Goal: Task Accomplishment & Management: Use online tool/utility

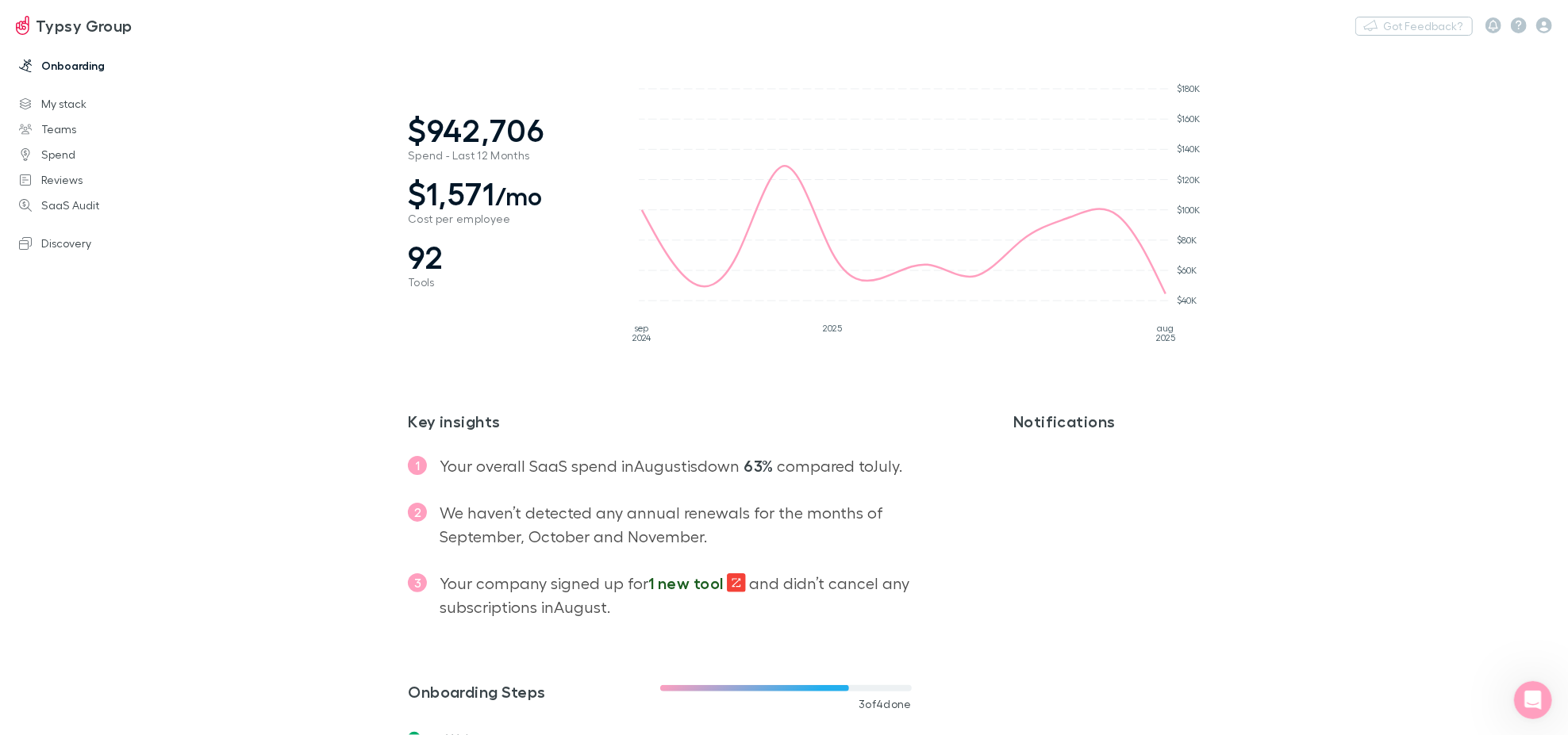
click at [59, 59] on link "Onboarding" at bounding box center [110, 66] width 213 height 26
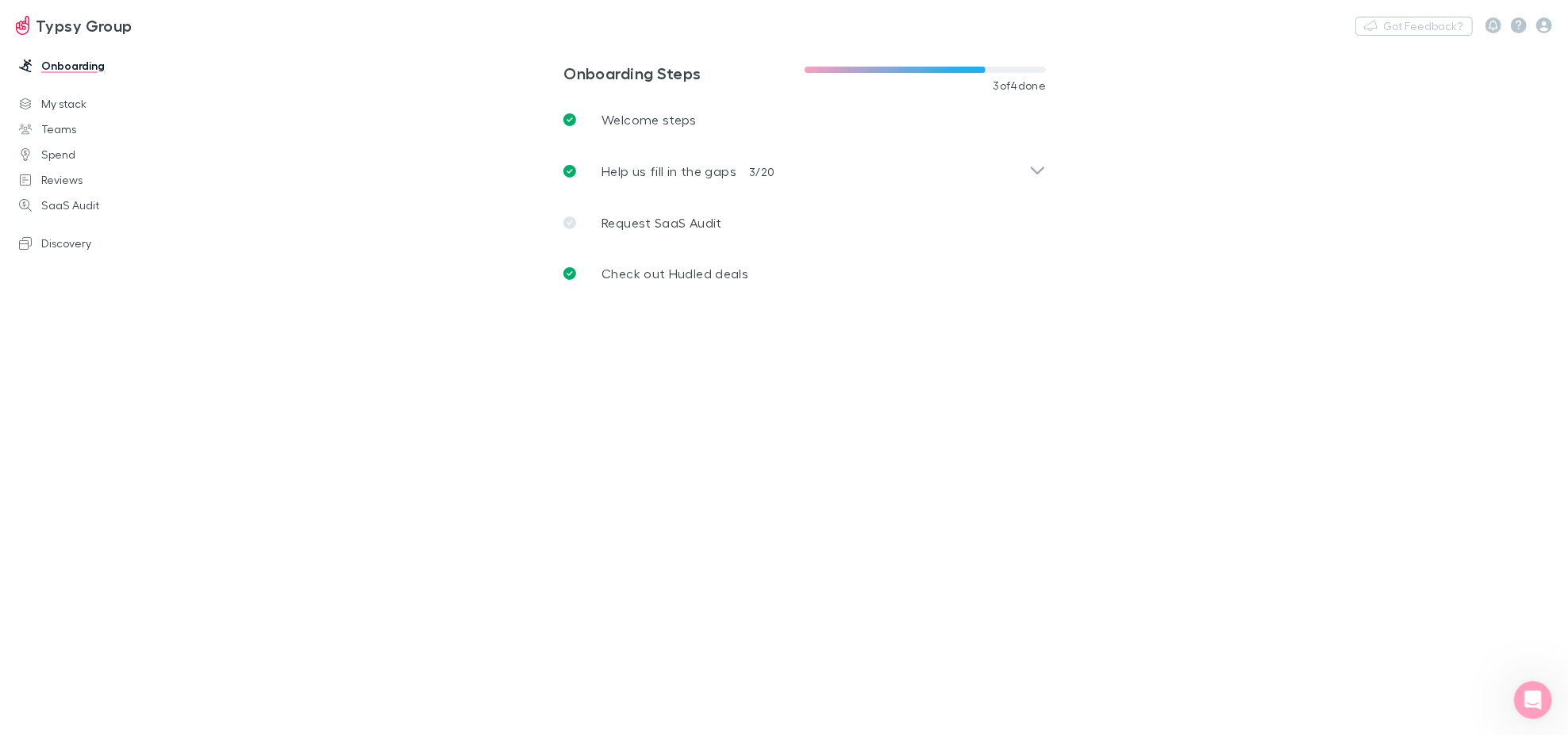
click at [47, 17] on h3 "Typsy Group" at bounding box center [84, 25] width 96 height 19
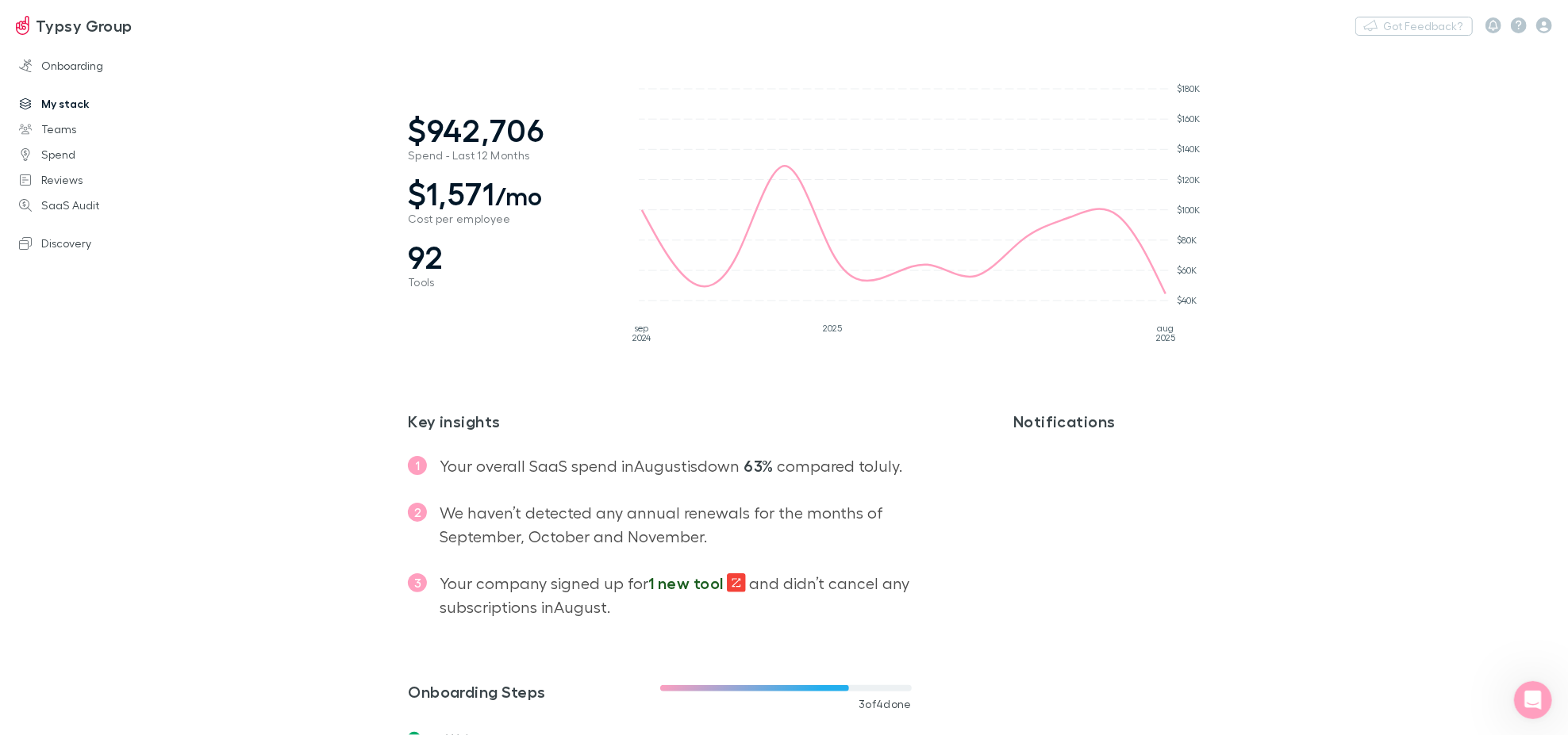
click at [62, 100] on link "My stack" at bounding box center [110, 104] width 213 height 26
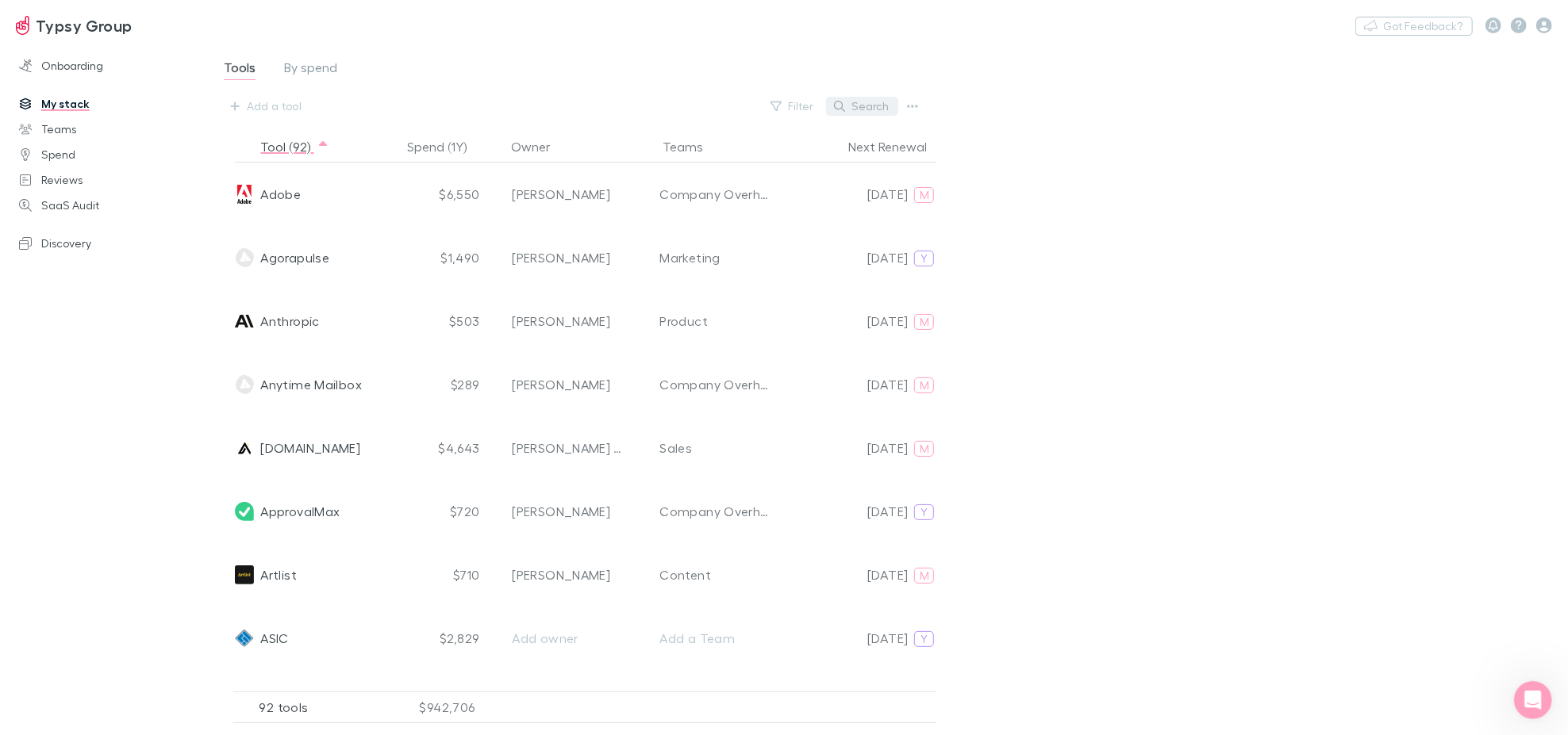
click at [854, 98] on button "Search" at bounding box center [862, 106] width 72 height 19
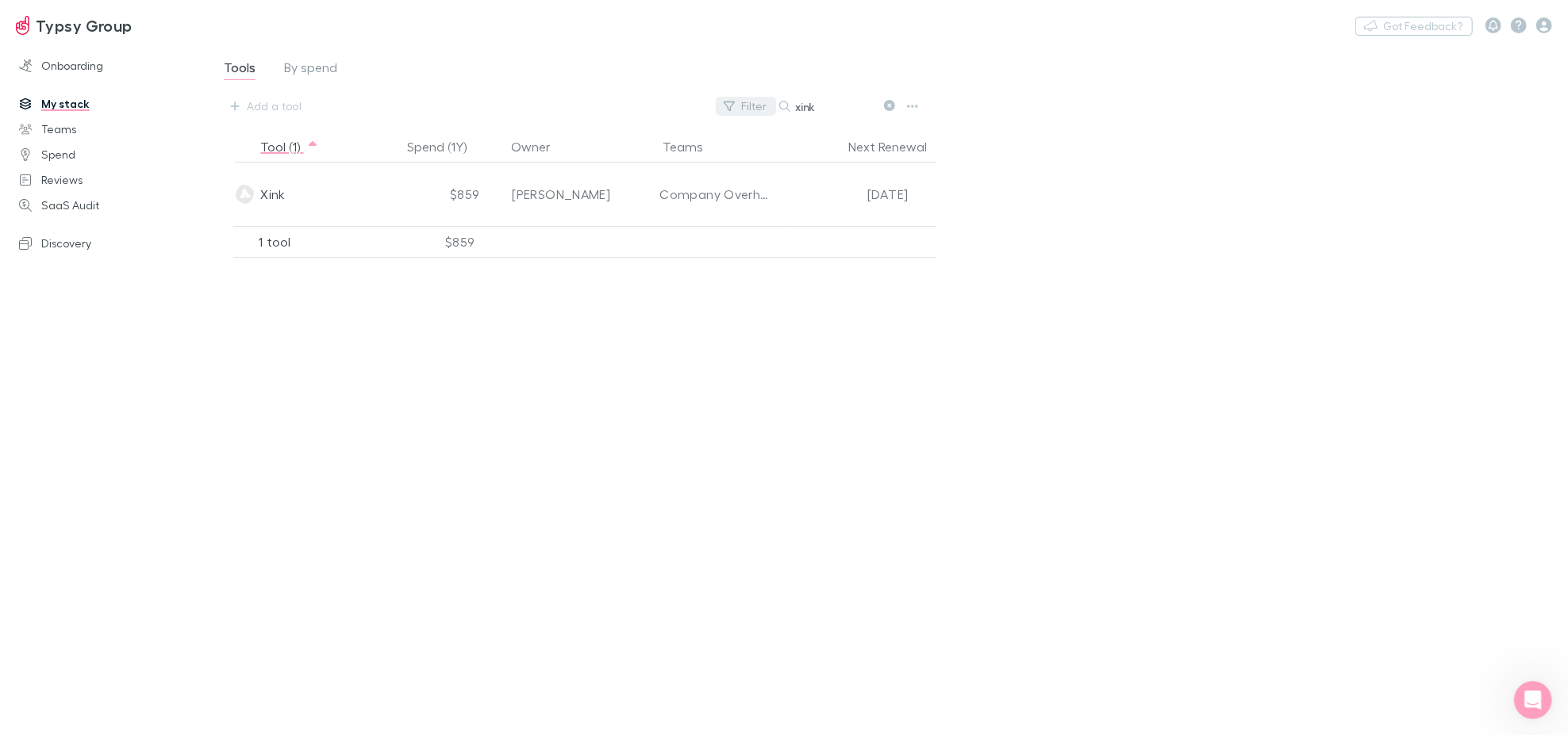
drag, startPoint x: 820, startPoint y: 111, endPoint x: 768, endPoint y: 111, distance: 52.0
click at [769, 108] on div "Filter Search xink" at bounding box center [819, 106] width 208 height 22
paste input "Agorapulse"
drag, startPoint x: 855, startPoint y: 112, endPoint x: 769, endPoint y: 98, distance: 87.1
click at [769, 98] on div "Filter Search Agorapulse" at bounding box center [819, 106] width 208 height 22
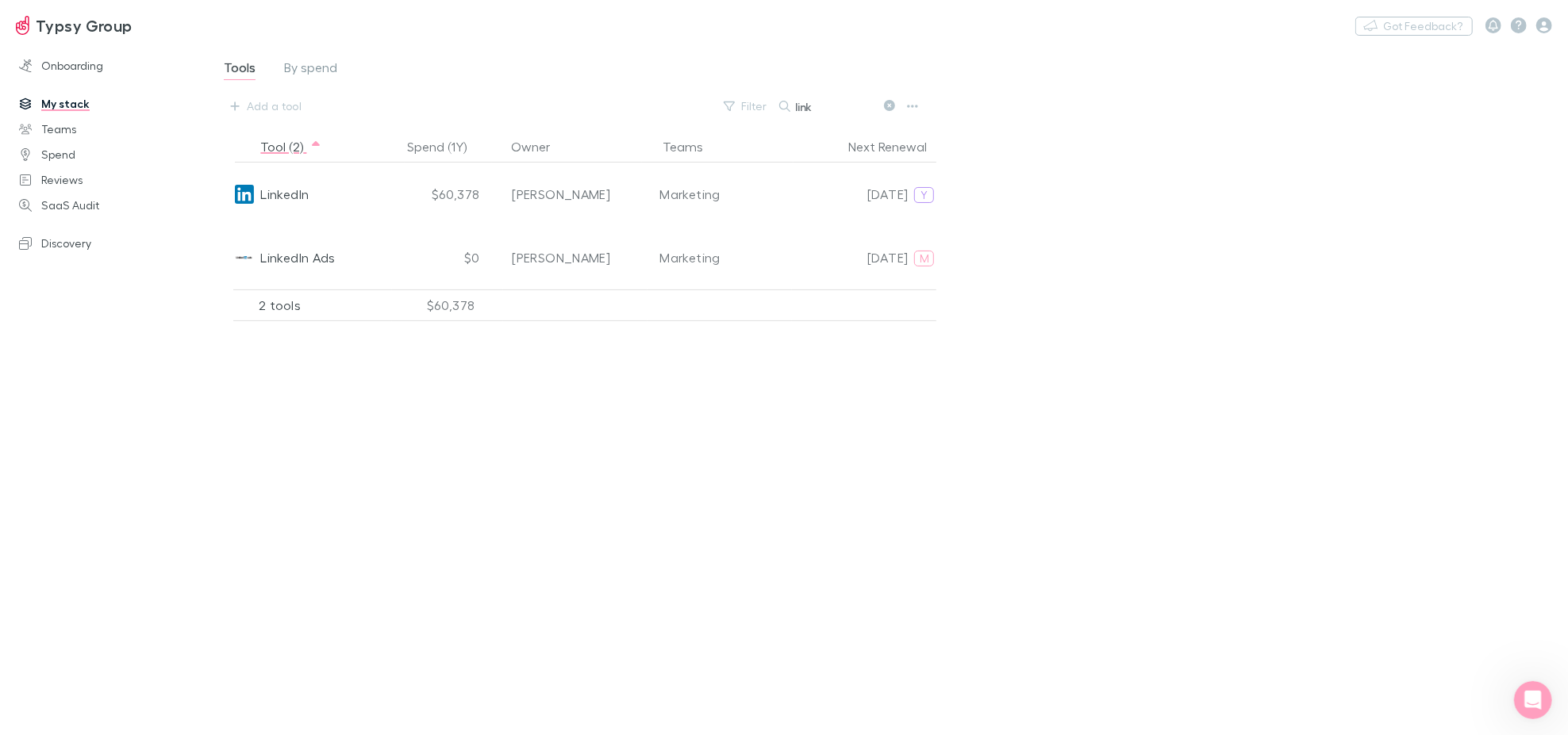
drag, startPoint x: 834, startPoint y: 99, endPoint x: 751, endPoint y: 121, distance: 85.9
click at [760, 115] on div "Filter Search link" at bounding box center [819, 106] width 208 height 22
drag, startPoint x: 829, startPoint y: 107, endPoint x: 733, endPoint y: 125, distance: 97.7
click at [745, 121] on div "Tools By spend Add a tool Filter Search pclub" at bounding box center [591, 87] width 794 height 86
drag, startPoint x: 808, startPoint y: 106, endPoint x: 737, endPoint y: 95, distance: 71.8
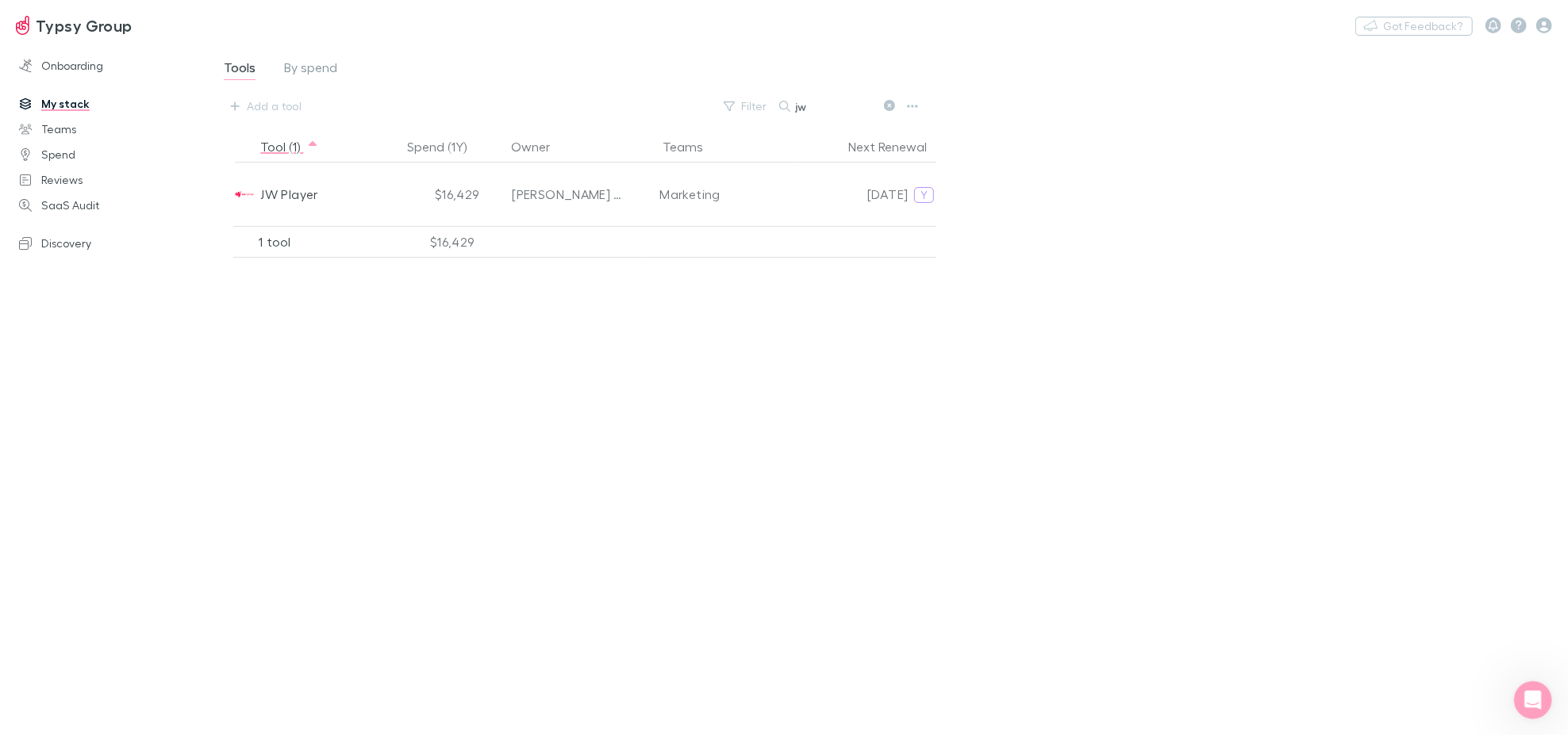
click at [748, 101] on div "Filter Search jw" at bounding box center [819, 106] width 208 height 22
drag, startPoint x: 839, startPoint y: 108, endPoint x: 668, endPoint y: 82, distance: 173.0
click at [677, 84] on div "Tools By spend Add a tool Filter Search sales" at bounding box center [591, 88] width 739 height 62
drag, startPoint x: 851, startPoint y: 108, endPoint x: 561, endPoint y: 5, distance: 307.7
click at [605, 30] on div "Typsy Group Nothing Got Feedback? Onboarding My stack Teams Spend Reviews SaaS …" at bounding box center [784, 368] width 1568 height 735
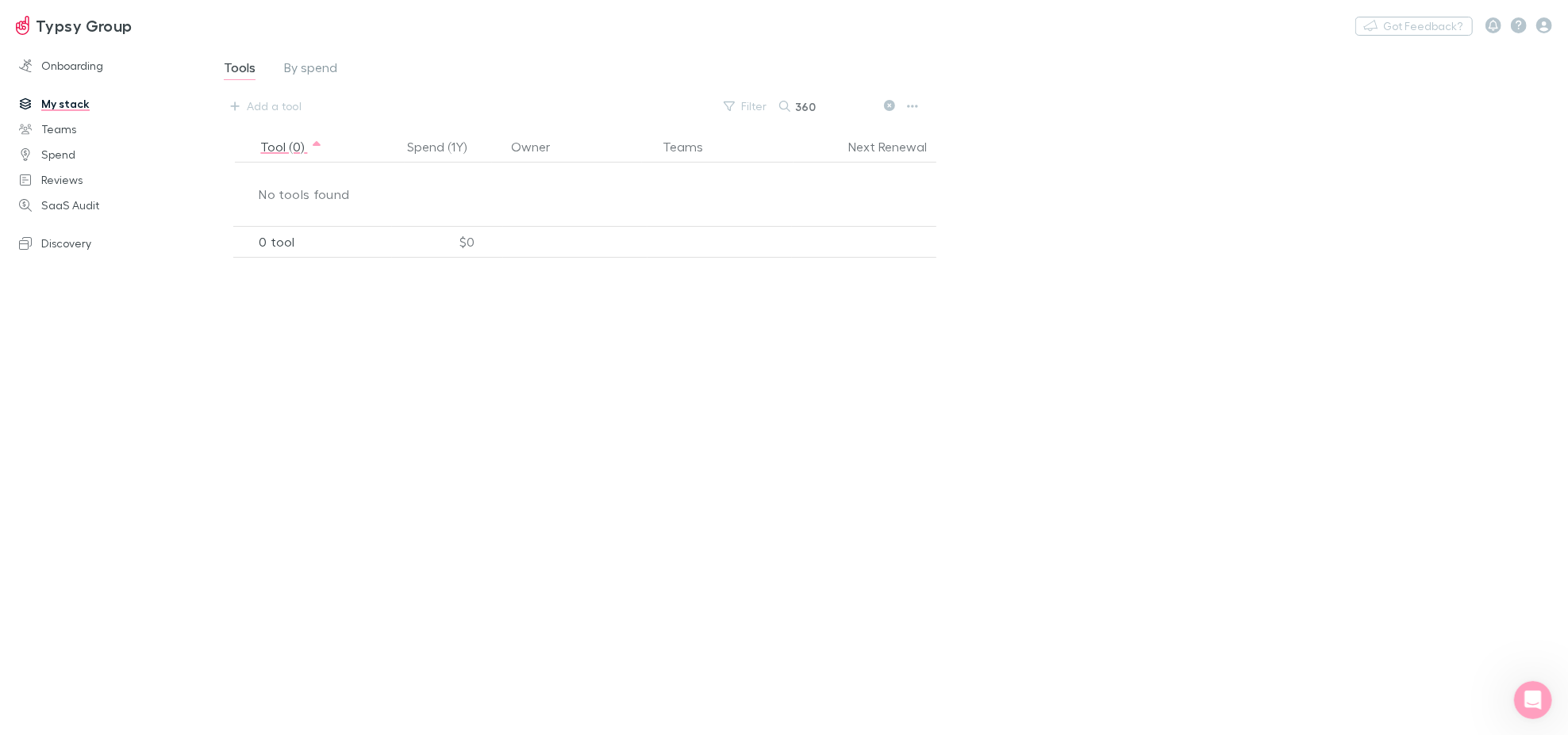
type input "360"
drag, startPoint x: 817, startPoint y: 106, endPoint x: 729, endPoint y: 101, distance: 88.1
click at [730, 101] on div "Filter Search 360" at bounding box center [819, 106] width 208 height 22
paste input "Degree Cloud Technologies LLC"
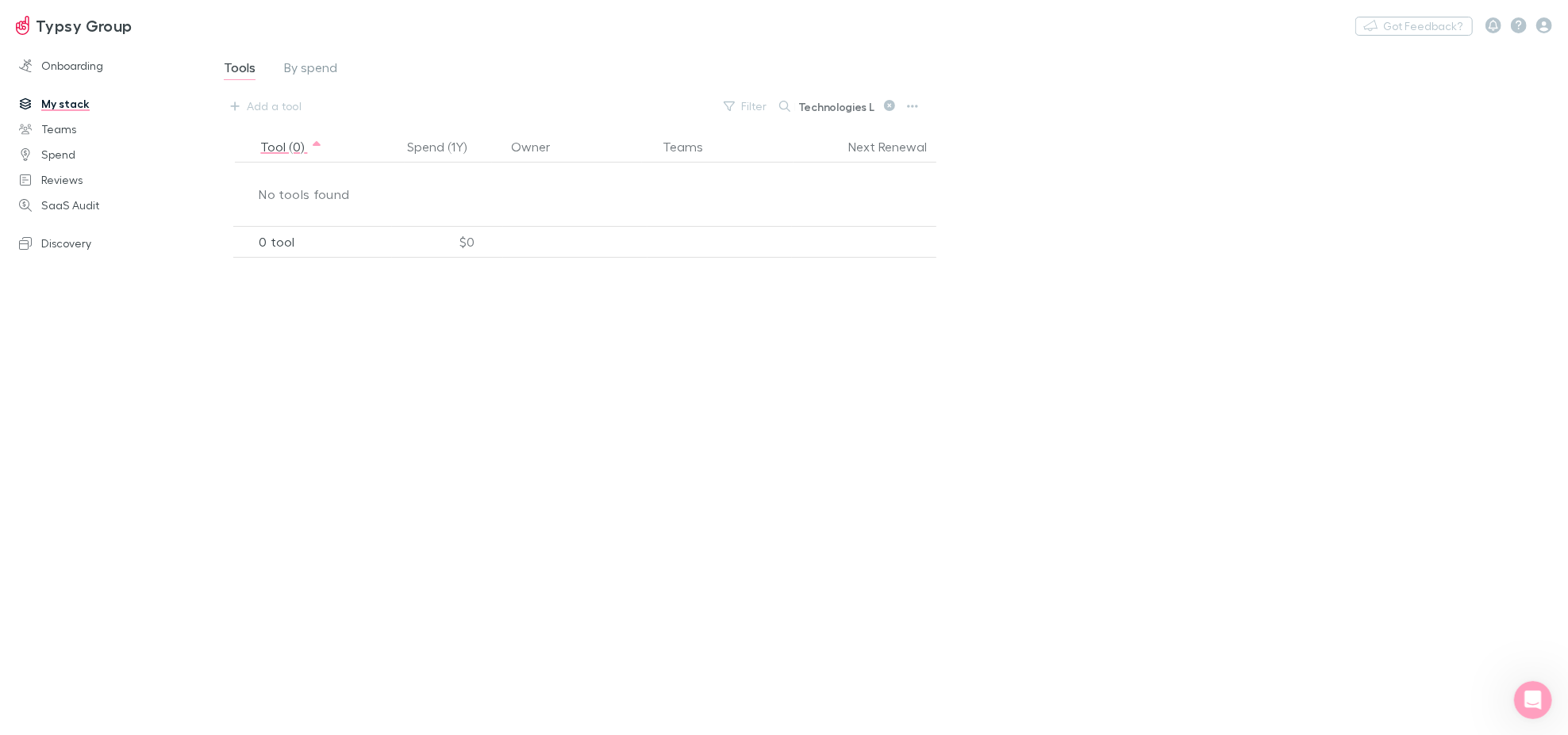
type input "360 Degree Cloud Technologies LLC"
click at [875, 107] on div "360 Degree Cloud Technologies LLC" at bounding box center [838, 106] width 119 height 19
click at [888, 105] on icon at bounding box center [889, 105] width 11 height 11
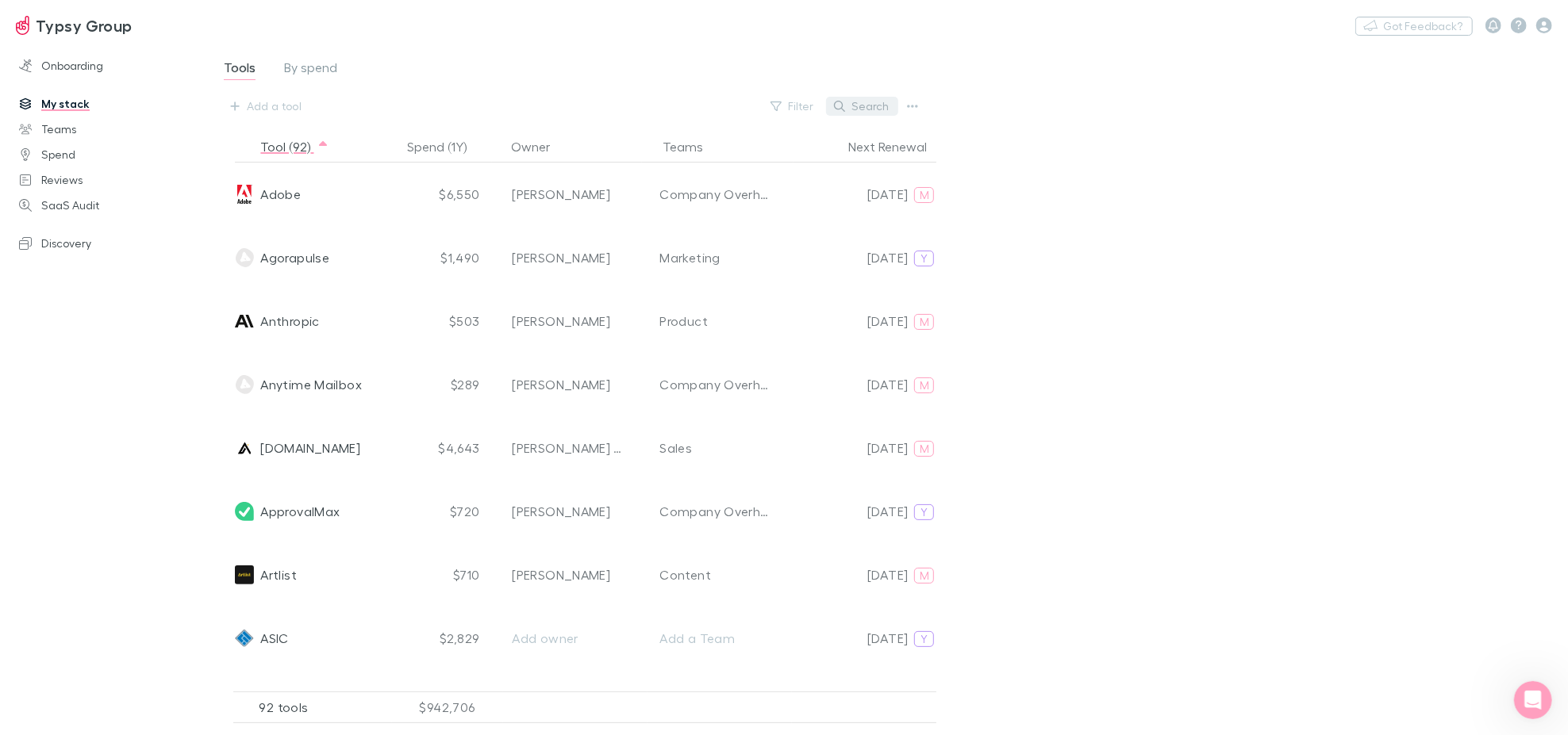
click at [871, 105] on button "Search" at bounding box center [862, 106] width 72 height 19
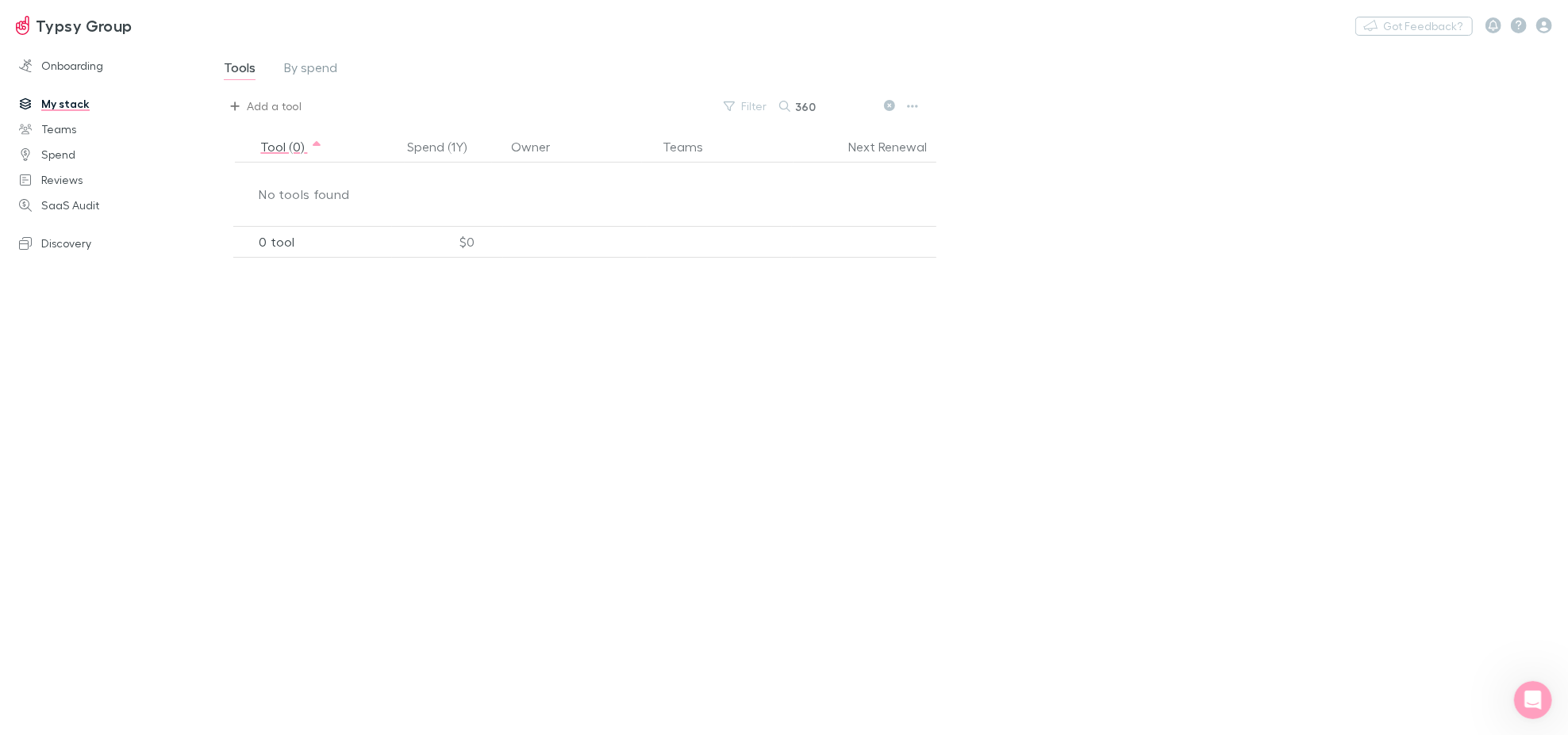
type input "360"
click at [276, 106] on div "Add a tool" at bounding box center [275, 106] width 55 height 19
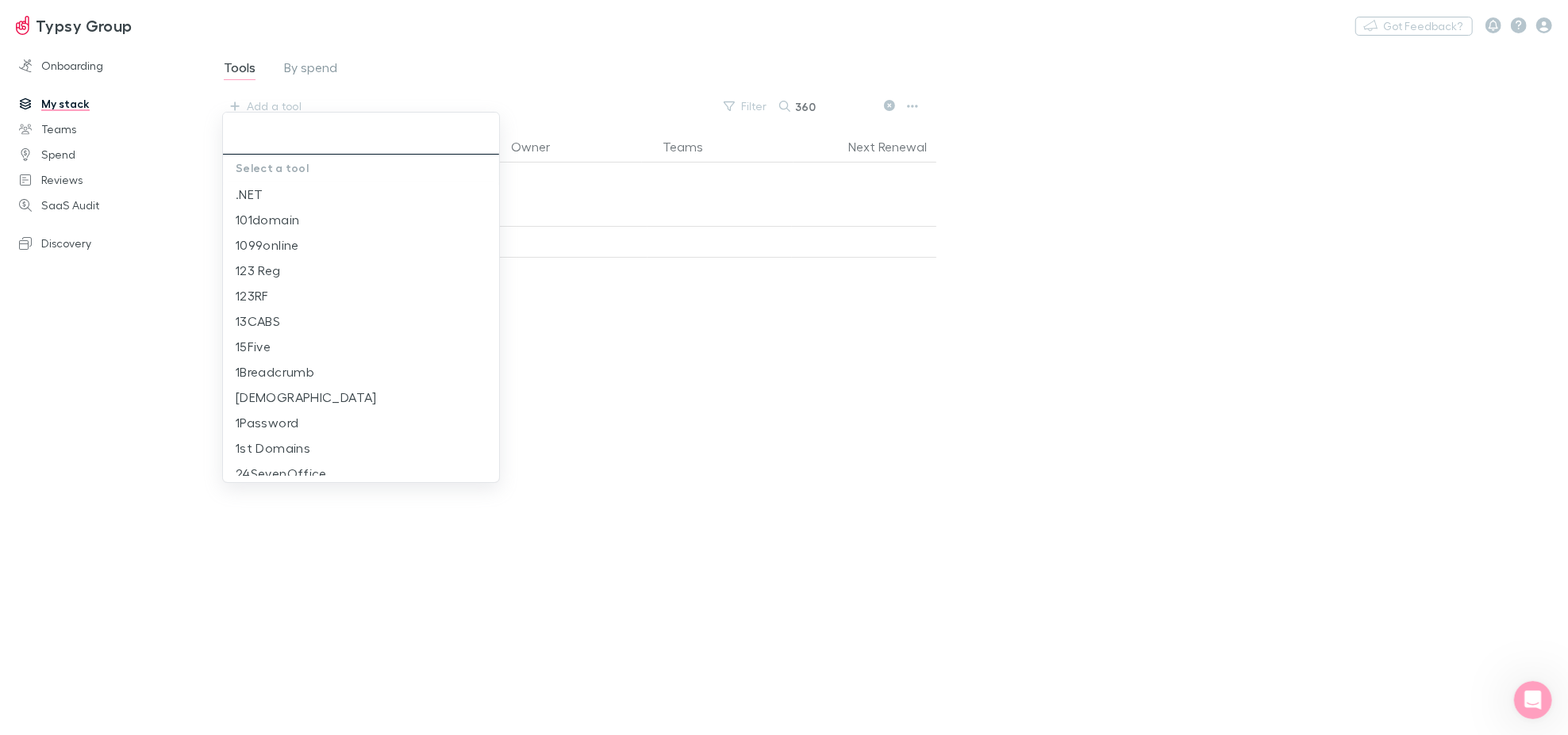
click at [292, 141] on input "text" at bounding box center [361, 133] width 264 height 29
click at [292, 142] on input "text" at bounding box center [361, 133] width 264 height 29
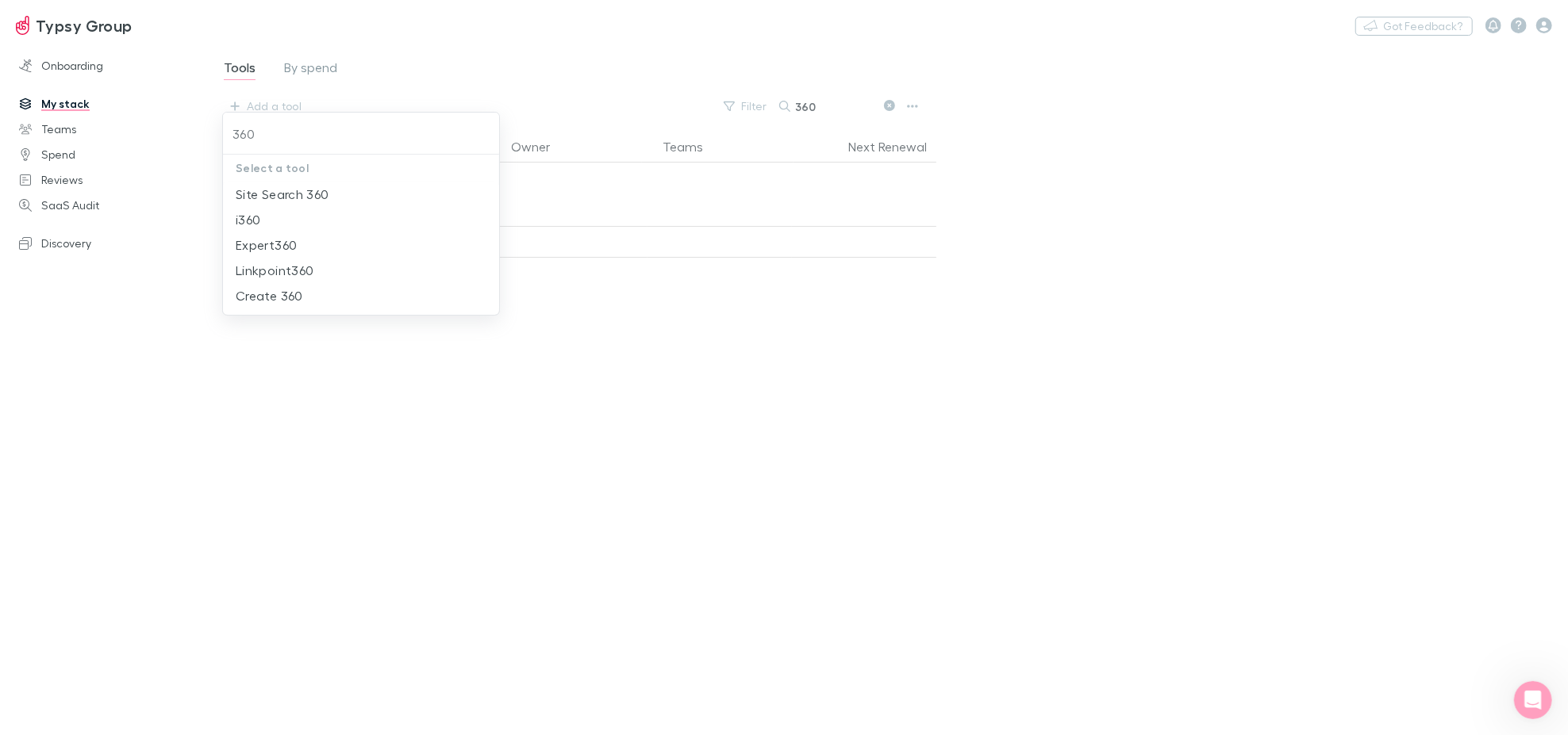
type input "360"
type input "3"
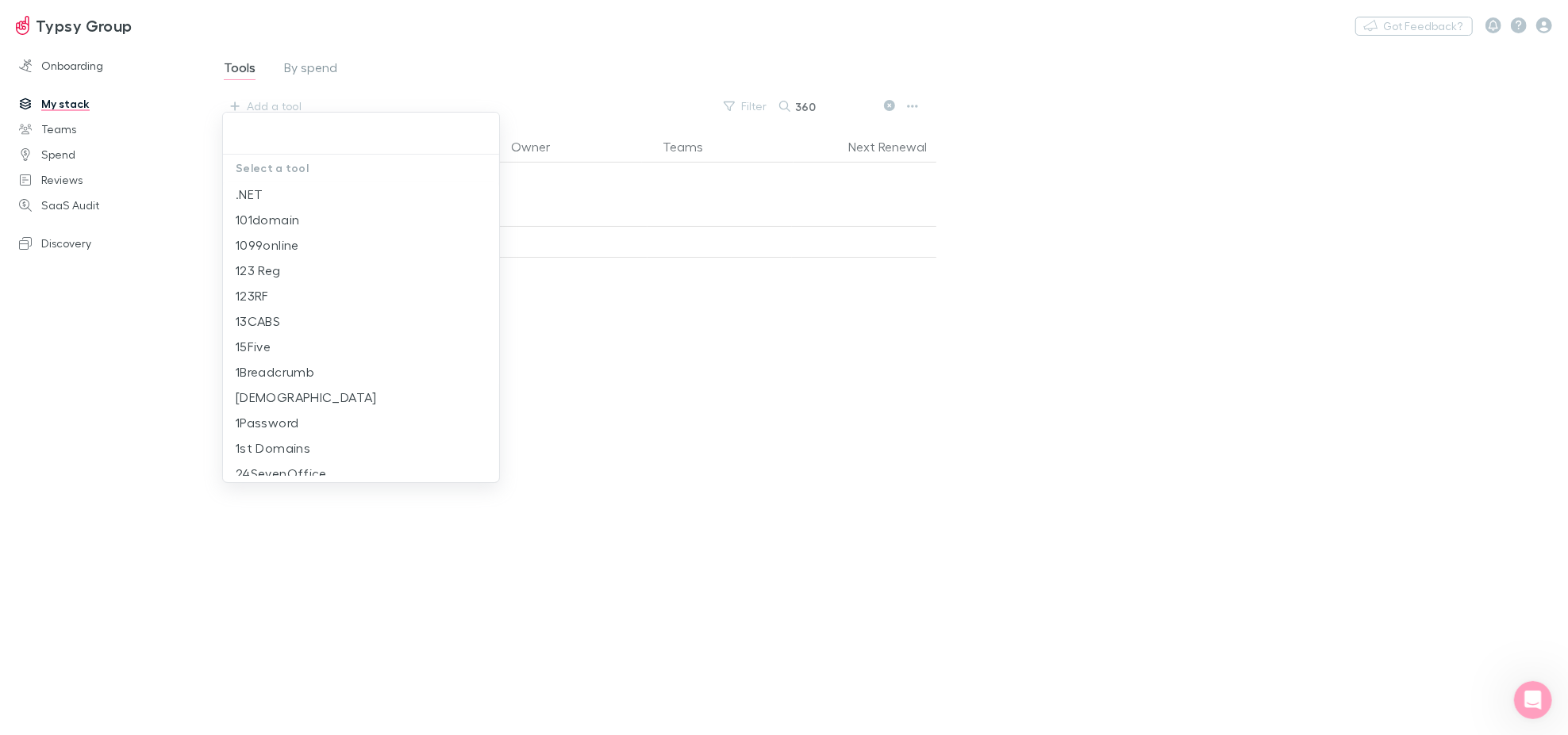
click at [240, 106] on div at bounding box center [784, 368] width 1568 height 735
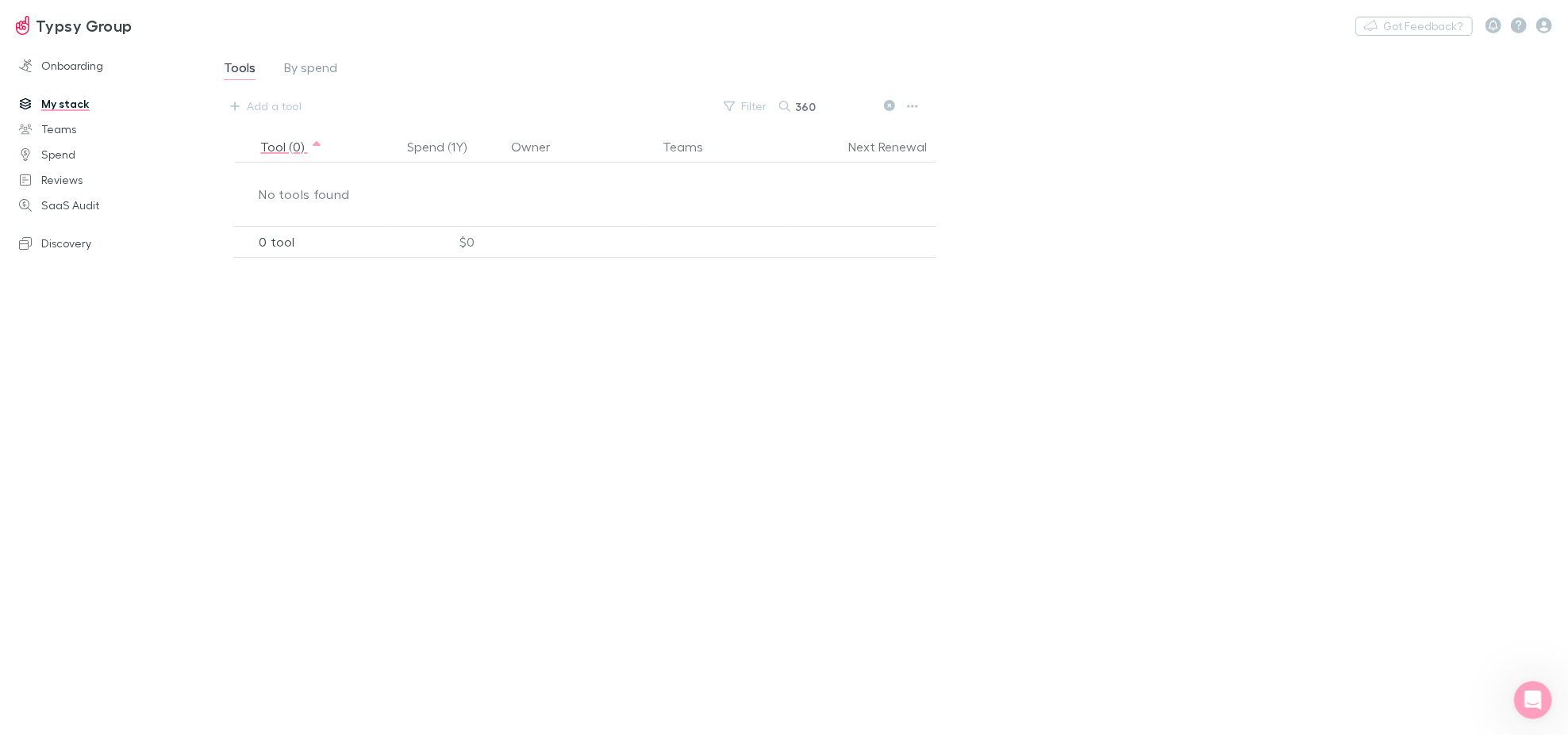
click at [533, 392] on div "Tool (0) Spend (1Y) Owner Teams Next Renewal No tools found 0 tool $0" at bounding box center [622, 427] width 832 height 593
click at [235, 101] on icon "button" at bounding box center [235, 106] width 9 height 11
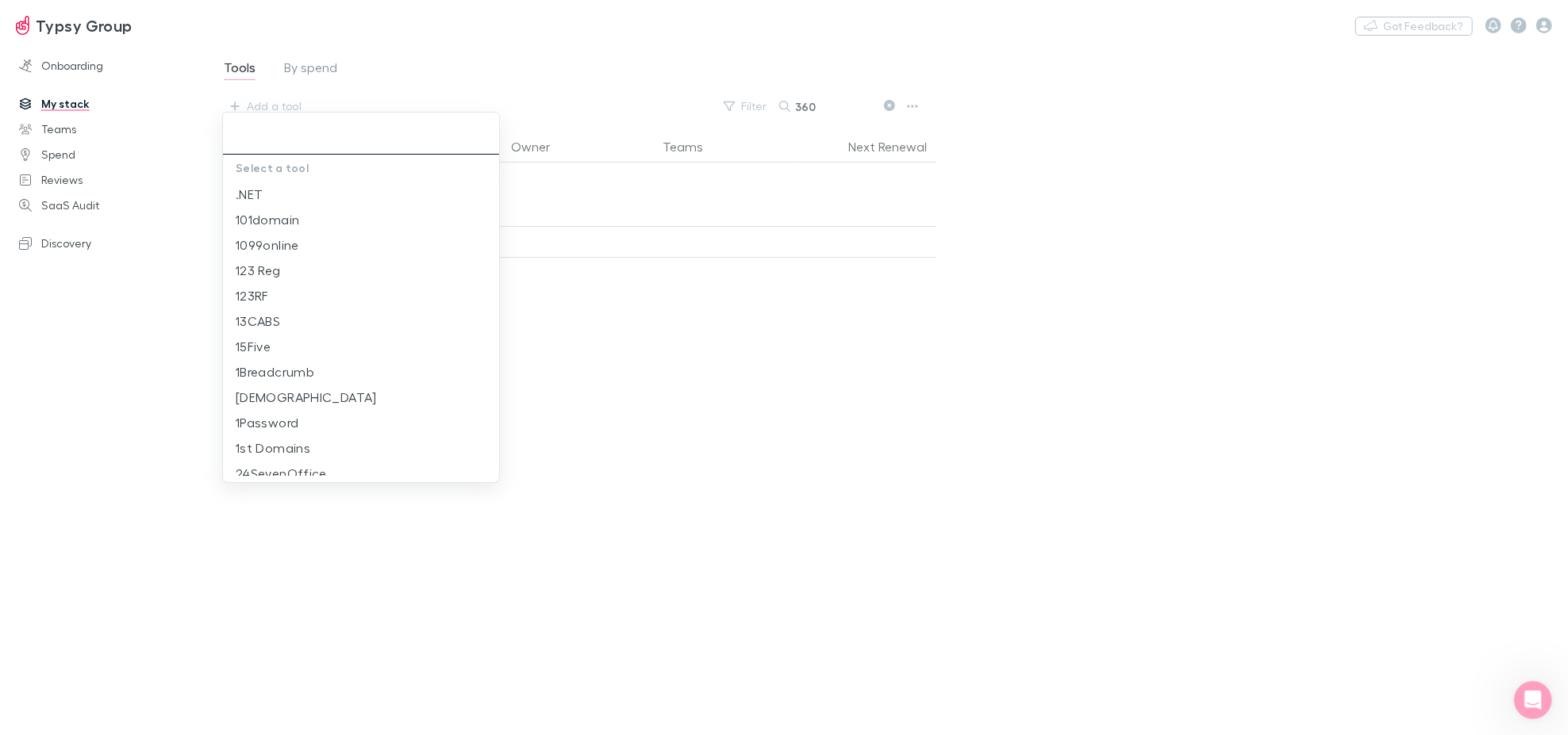
click at [296, 135] on input "text" at bounding box center [361, 133] width 264 height 29
click at [304, 158] on p "Select a tool" at bounding box center [361, 168] width 276 height 27
click at [303, 146] on input "text" at bounding box center [361, 133] width 264 height 29
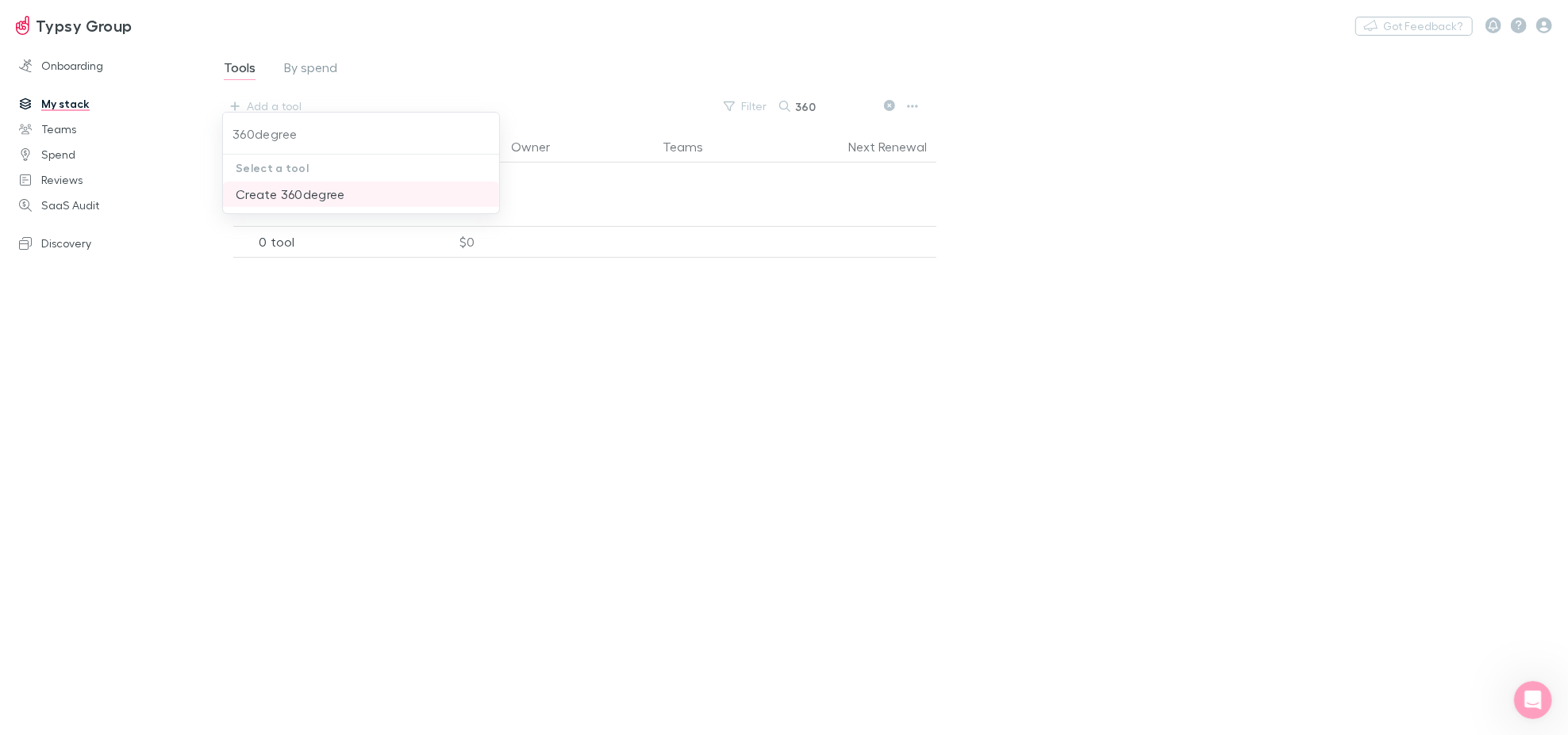
click at [331, 197] on li "Create 360degree" at bounding box center [361, 194] width 276 height 26
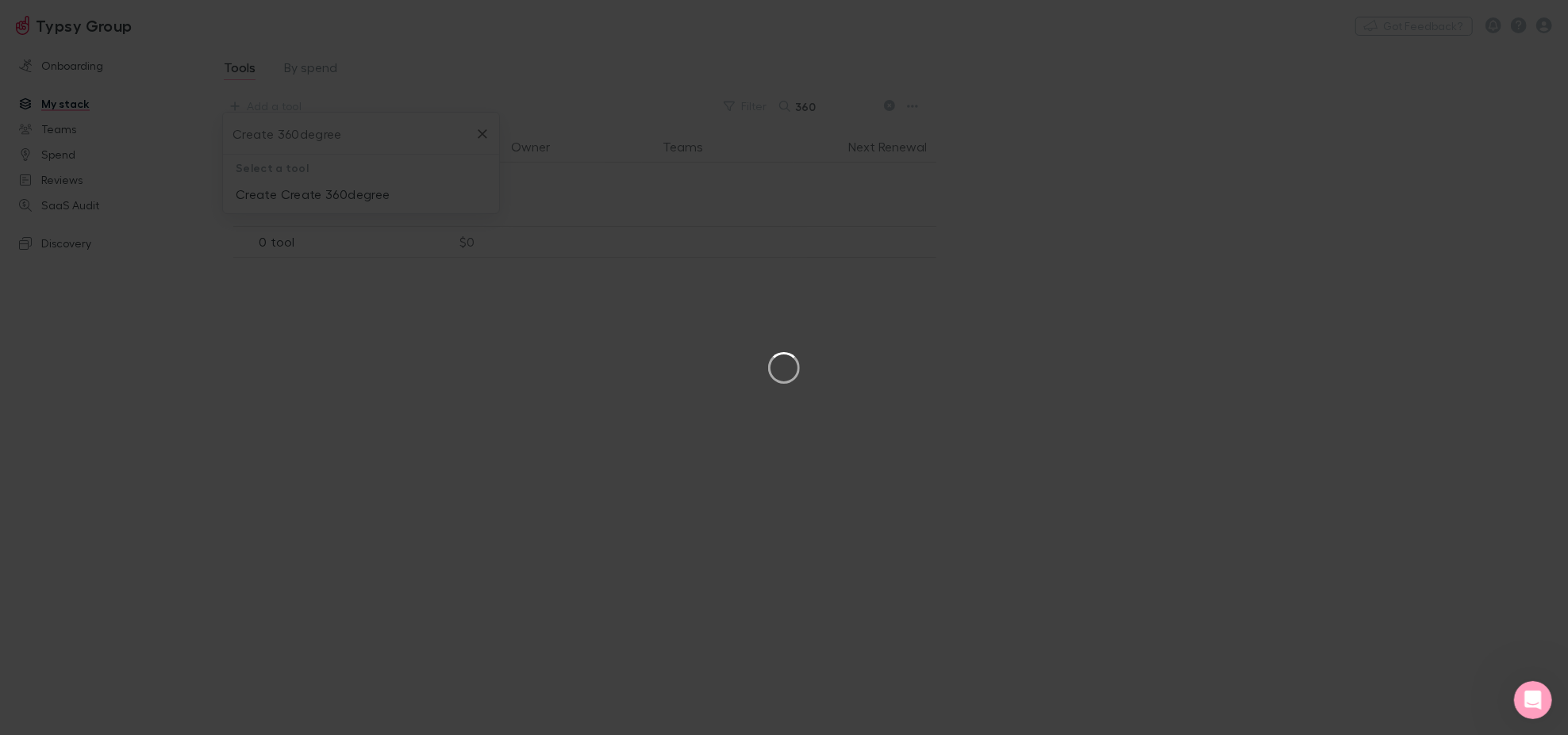
type input "Create 360degree"
click at [1519, 22] on button "×" at bounding box center [1526, 14] width 19 height 19
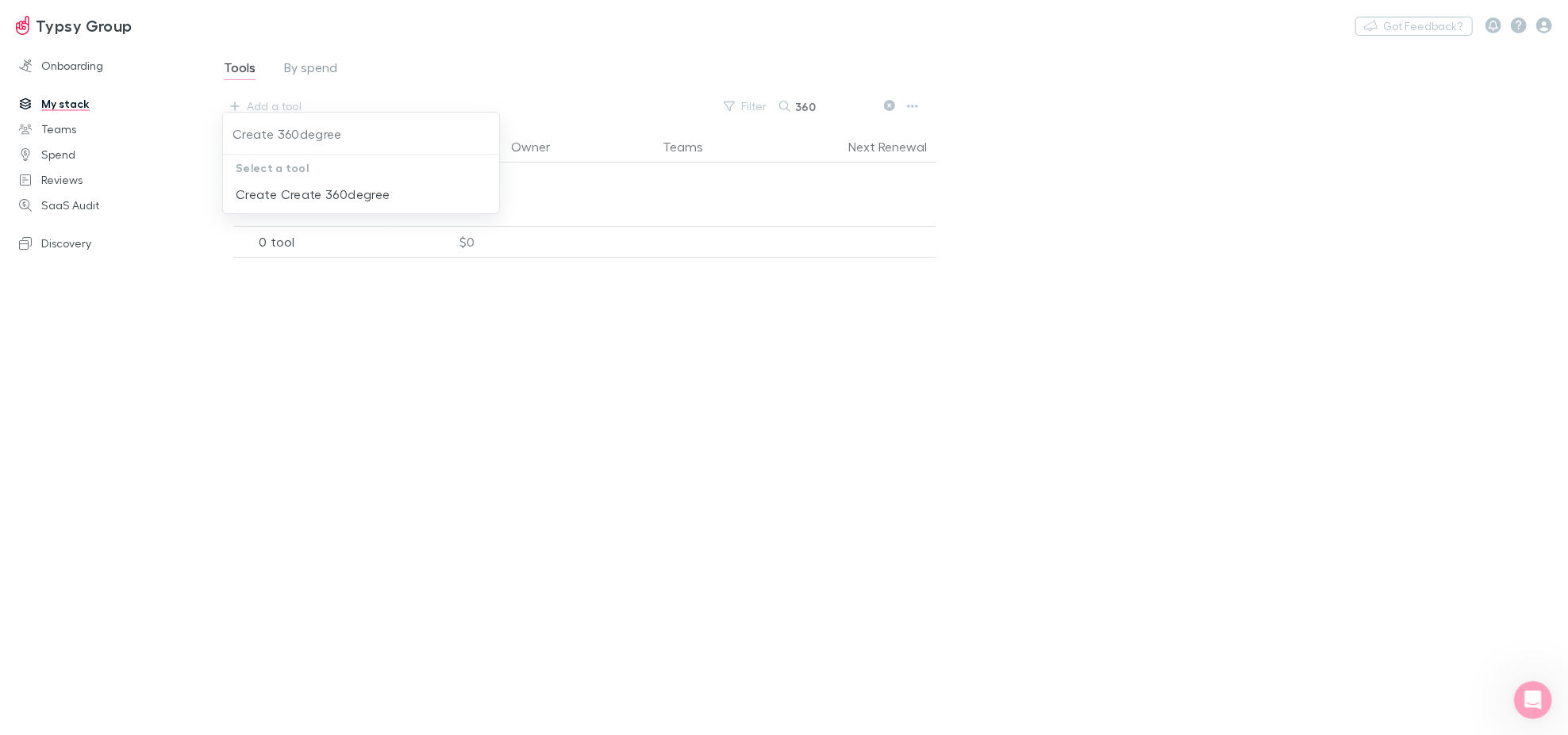
click at [261, 523] on div at bounding box center [784, 368] width 1568 height 735
drag, startPoint x: 814, startPoint y: 103, endPoint x: 747, endPoint y: 97, distance: 67.3
click at [747, 97] on div "Filter Search 360" at bounding box center [819, 106] width 208 height 22
drag, startPoint x: 832, startPoint y: 106, endPoint x: 678, endPoint y: 124, distance: 155.0
click at [705, 125] on div "Tools By spend Add a tool Filter Search lush" at bounding box center [591, 87] width 794 height 86
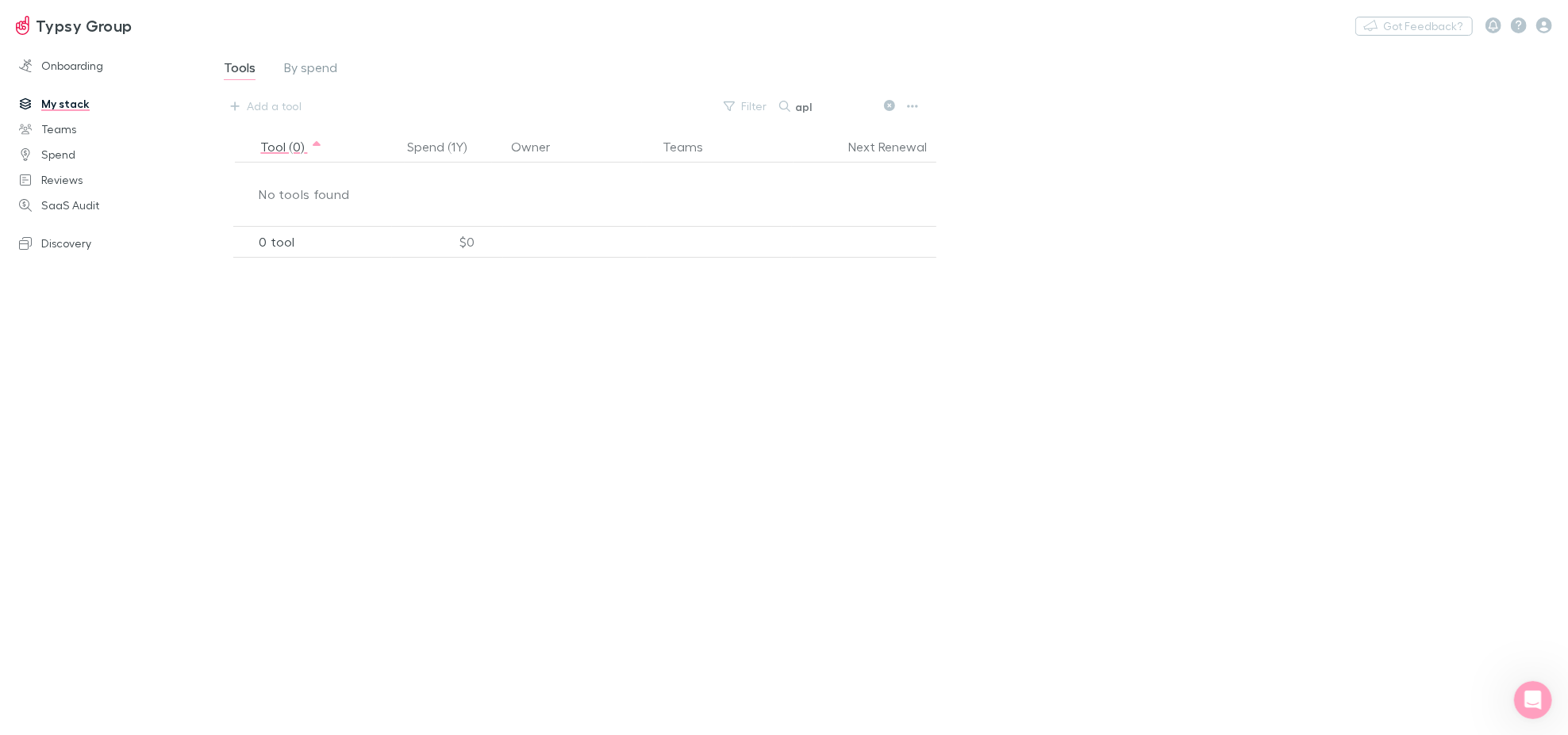
drag, startPoint x: 819, startPoint y: 111, endPoint x: 777, endPoint y: 102, distance: 43.0
click at [778, 102] on div "Filter Search apl" at bounding box center [819, 106] width 208 height 22
paste input "numverify"
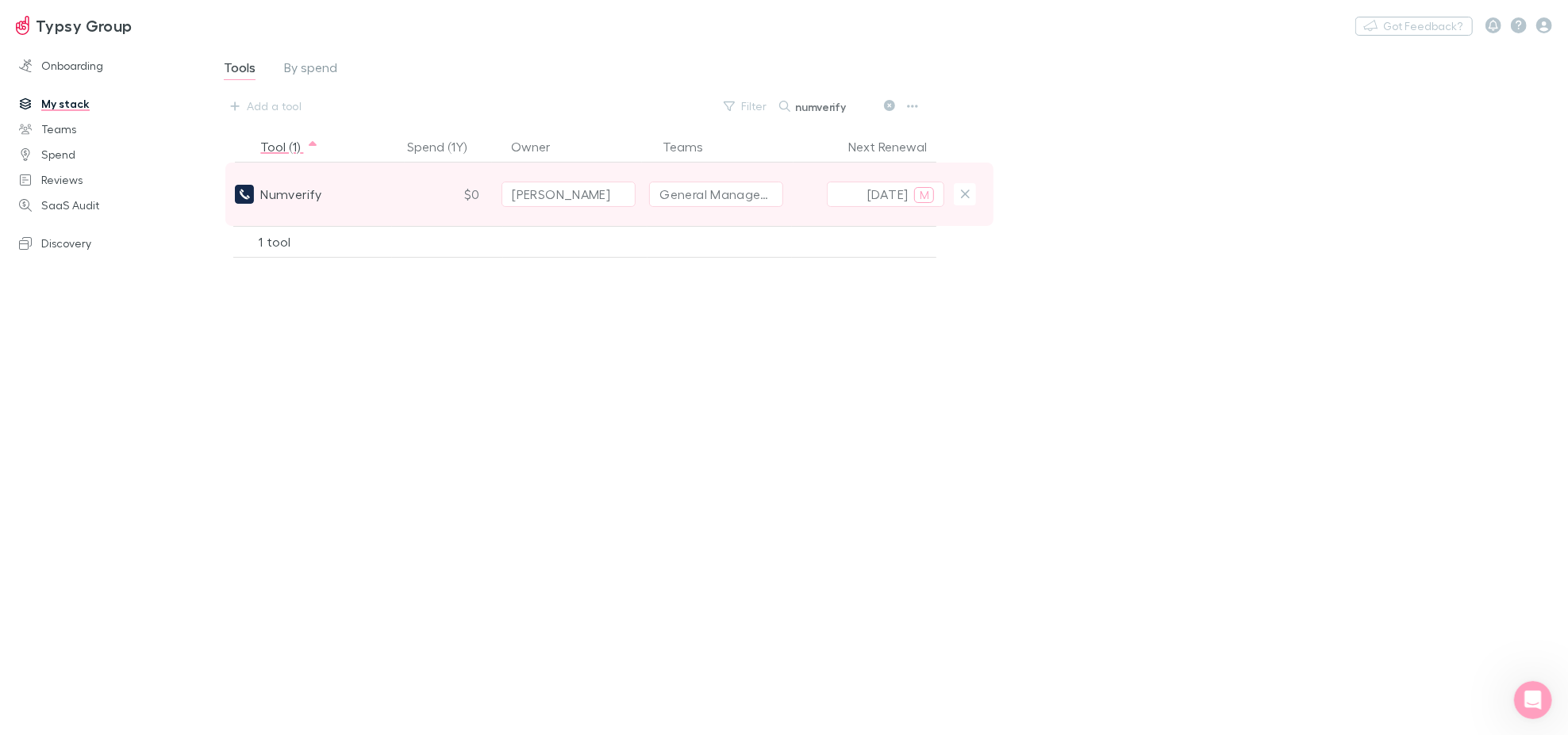
type input "numverify"
click at [302, 192] on span "Numverify" at bounding box center [290, 195] width 61 height 63
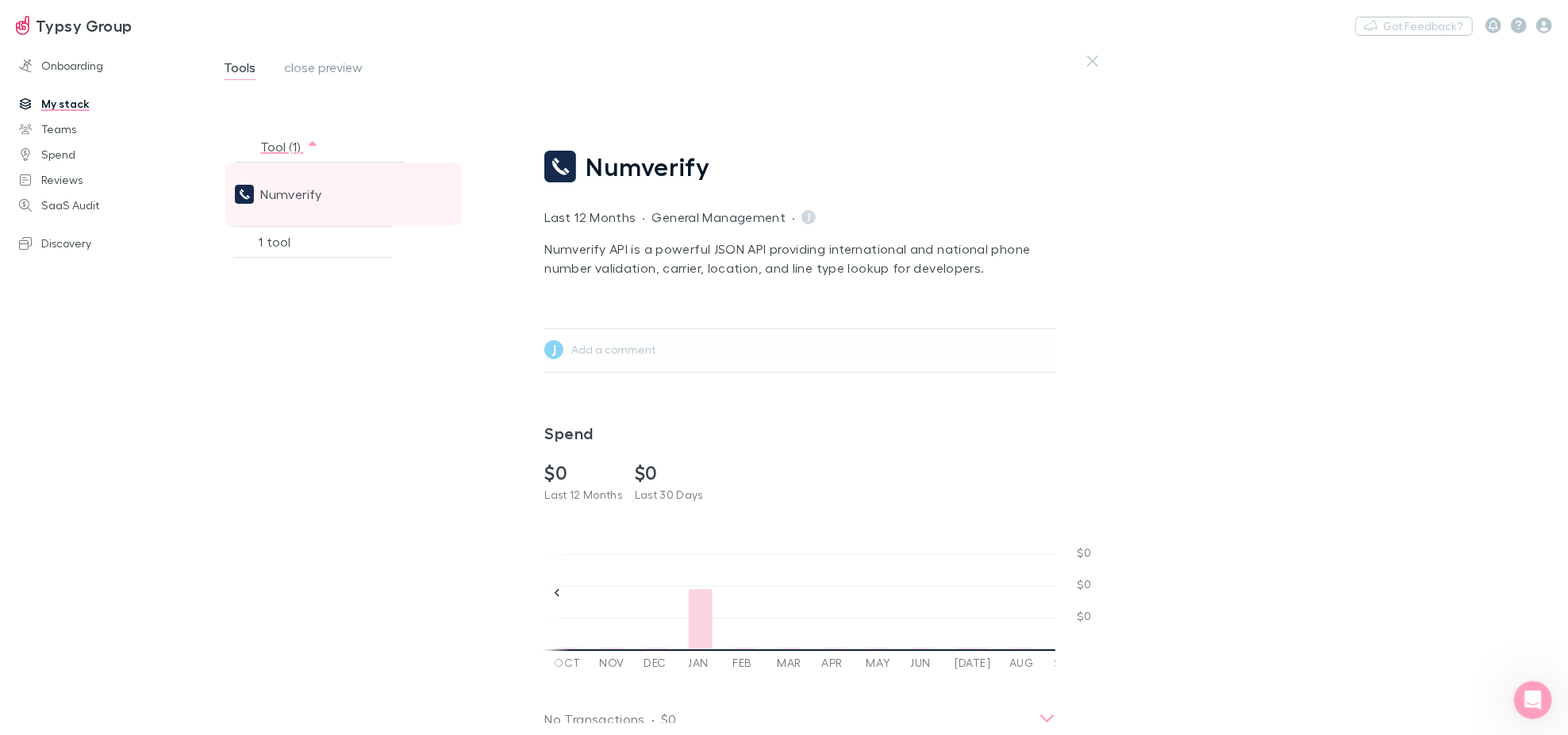
scroll to position [0, 554]
click at [302, 192] on span "Numverify" at bounding box center [290, 195] width 61 height 63
click at [361, 194] on div "Numverify" at bounding box center [314, 195] width 161 height 63
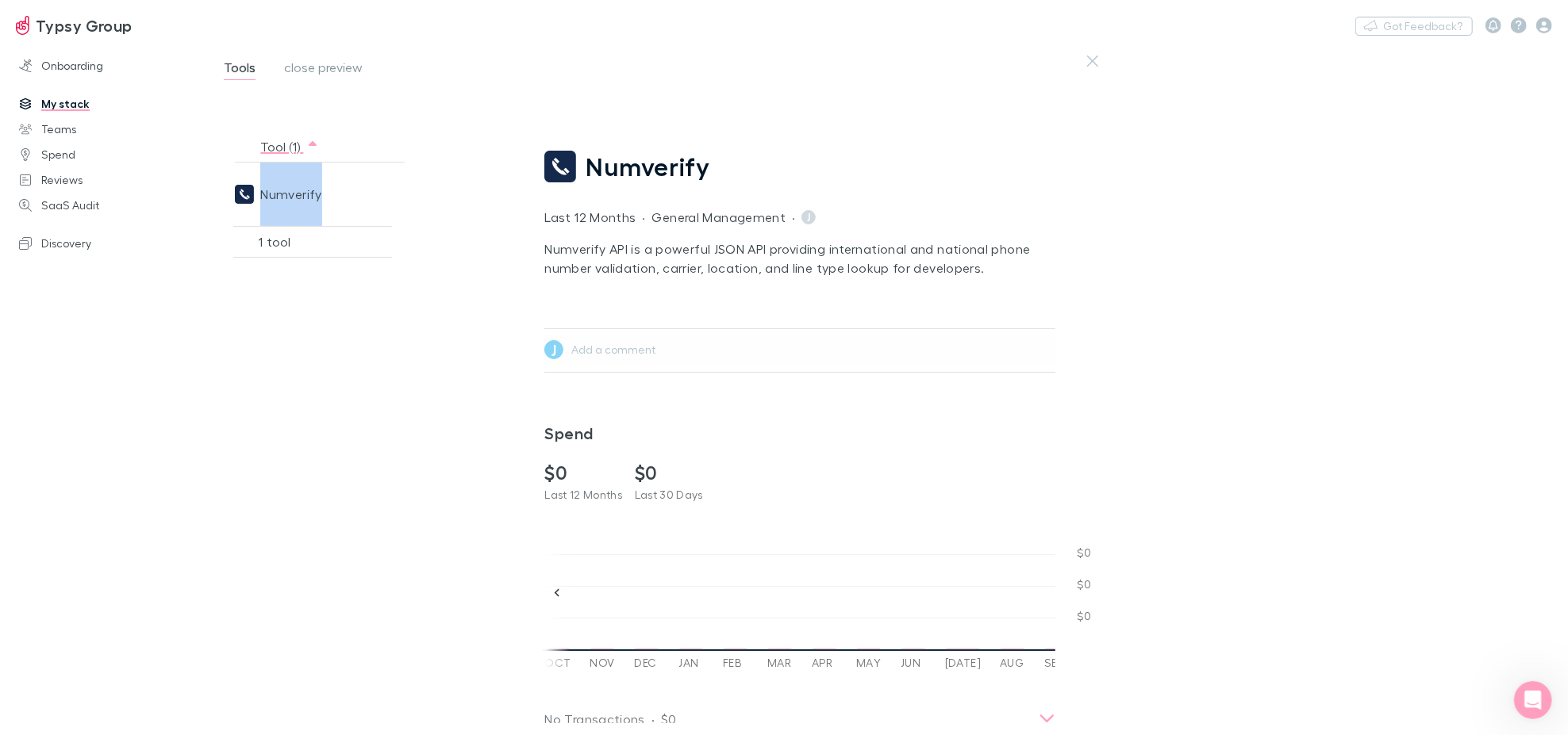
click at [707, 161] on span "Numverify" at bounding box center [648, 166] width 125 height 30
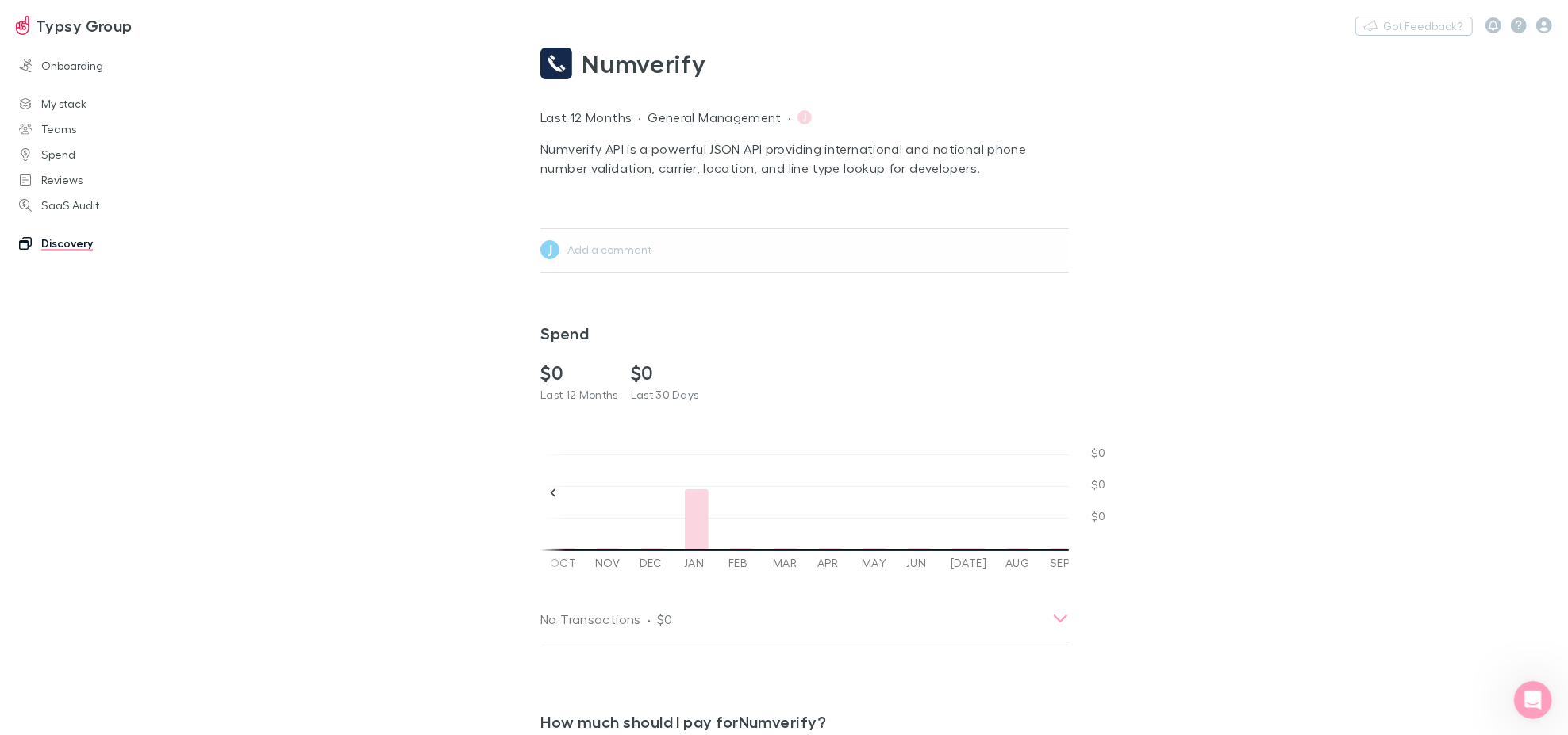
scroll to position [0, 537]
click at [50, 64] on link "Onboarding" at bounding box center [110, 66] width 213 height 26
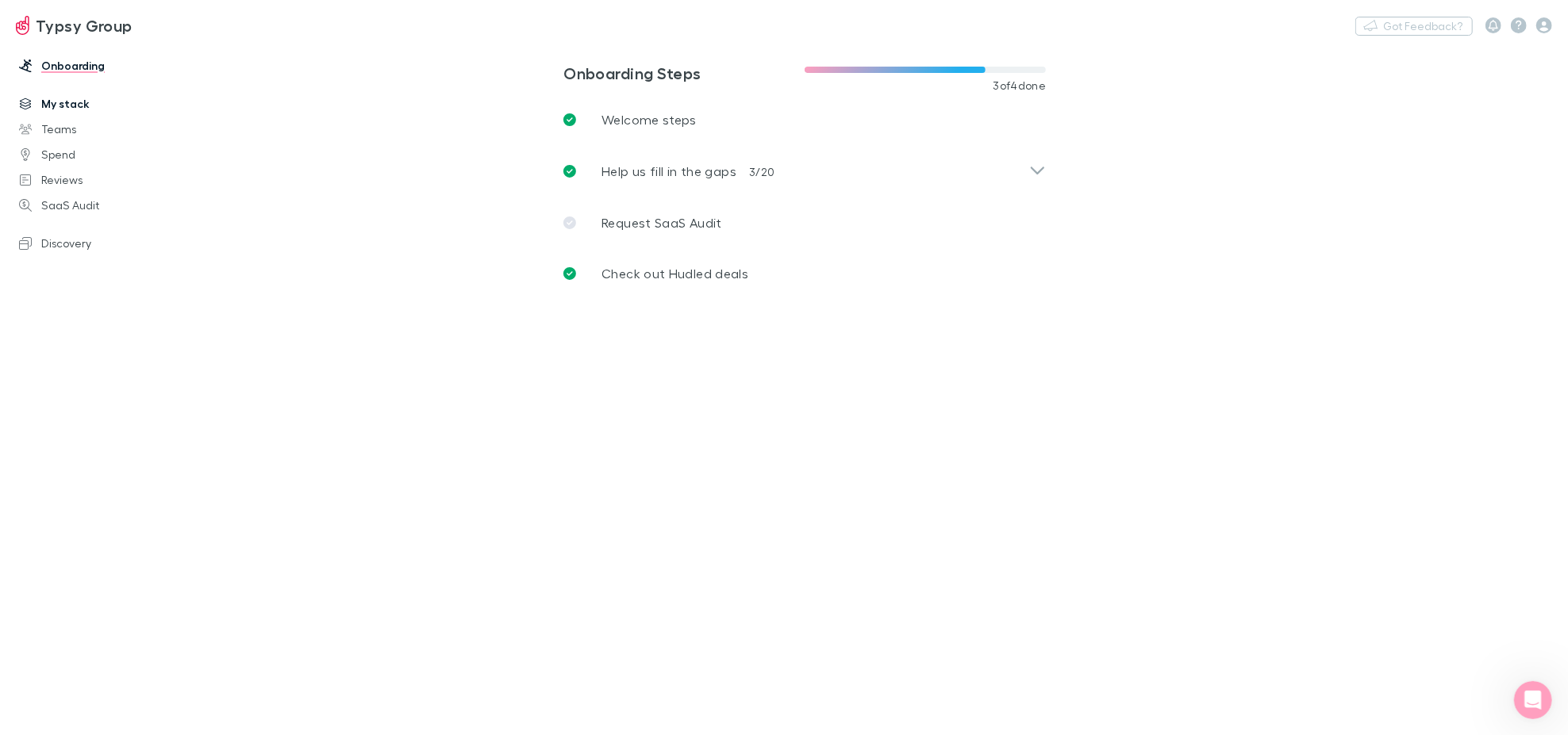
click at [30, 101] on icon at bounding box center [25, 103] width 12 height 12
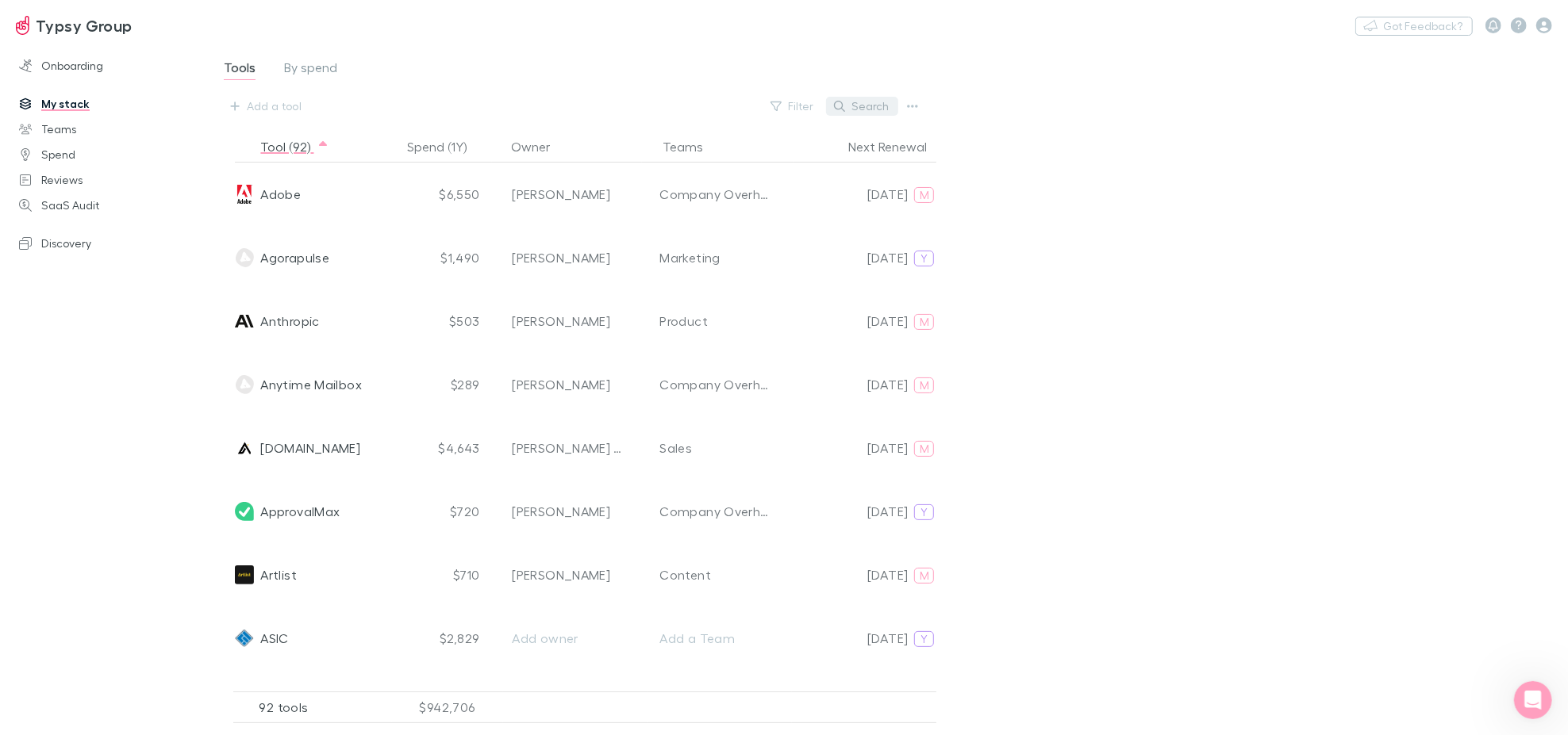
click at [880, 106] on button "Search" at bounding box center [862, 106] width 72 height 19
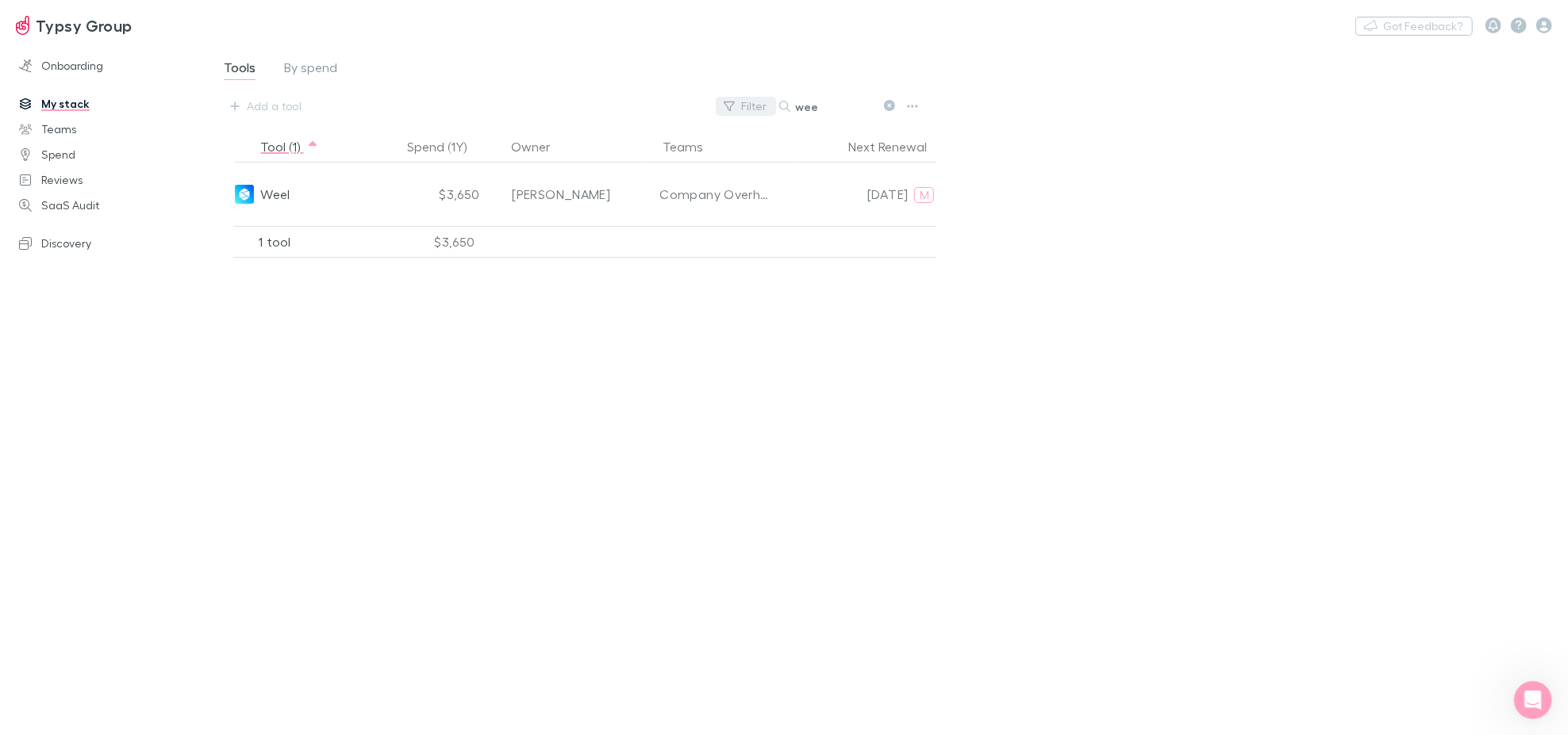
drag, startPoint x: 822, startPoint y: 111, endPoint x: 729, endPoint y: 101, distance: 93.5
click at [747, 97] on div "Filter Search wee" at bounding box center [819, 106] width 208 height 22
click at [826, 100] on input "pad" at bounding box center [834, 106] width 79 height 22
click at [891, 103] on icon at bounding box center [889, 105] width 11 height 11
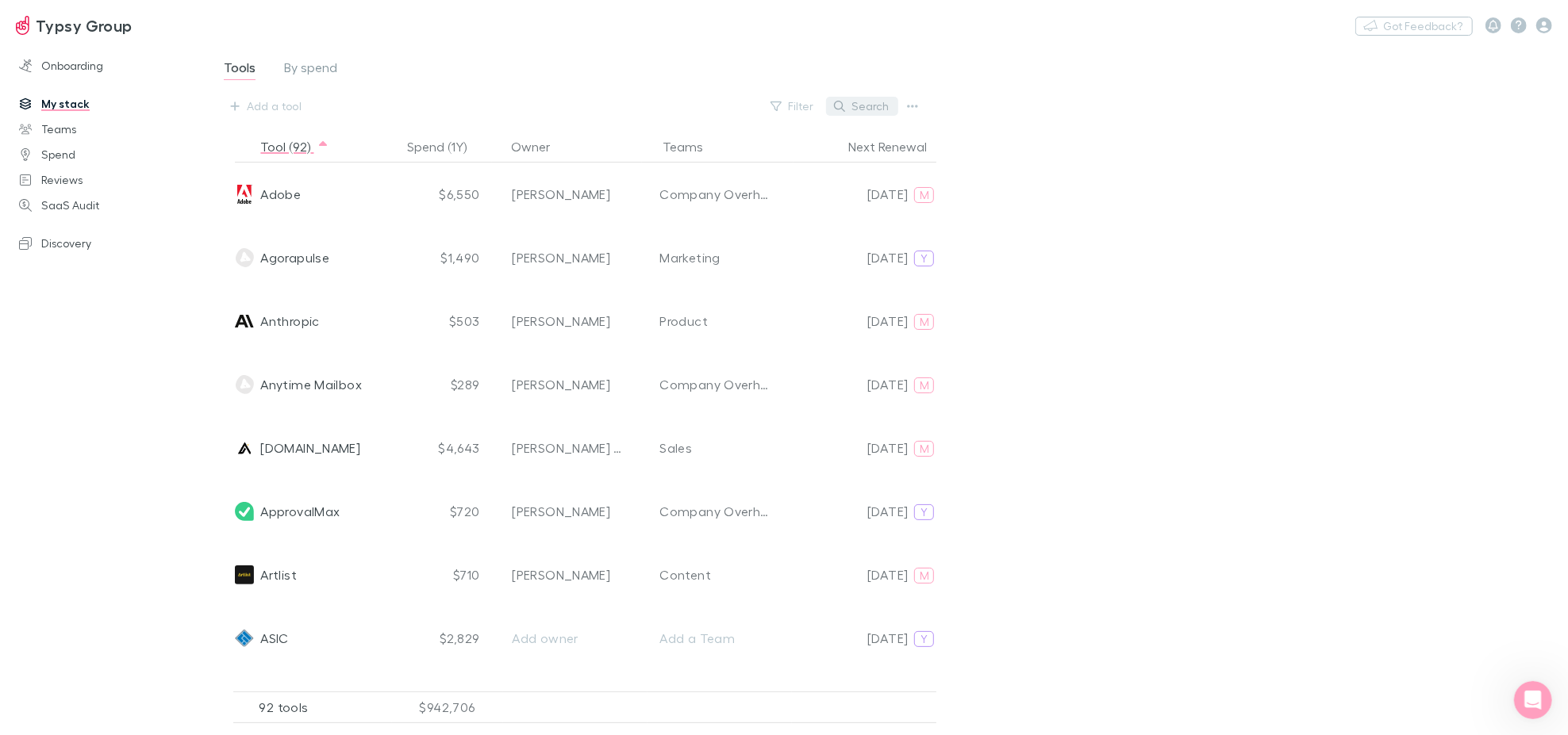
click at [853, 111] on button "Search" at bounding box center [862, 106] width 72 height 19
paste input "Anthropic"
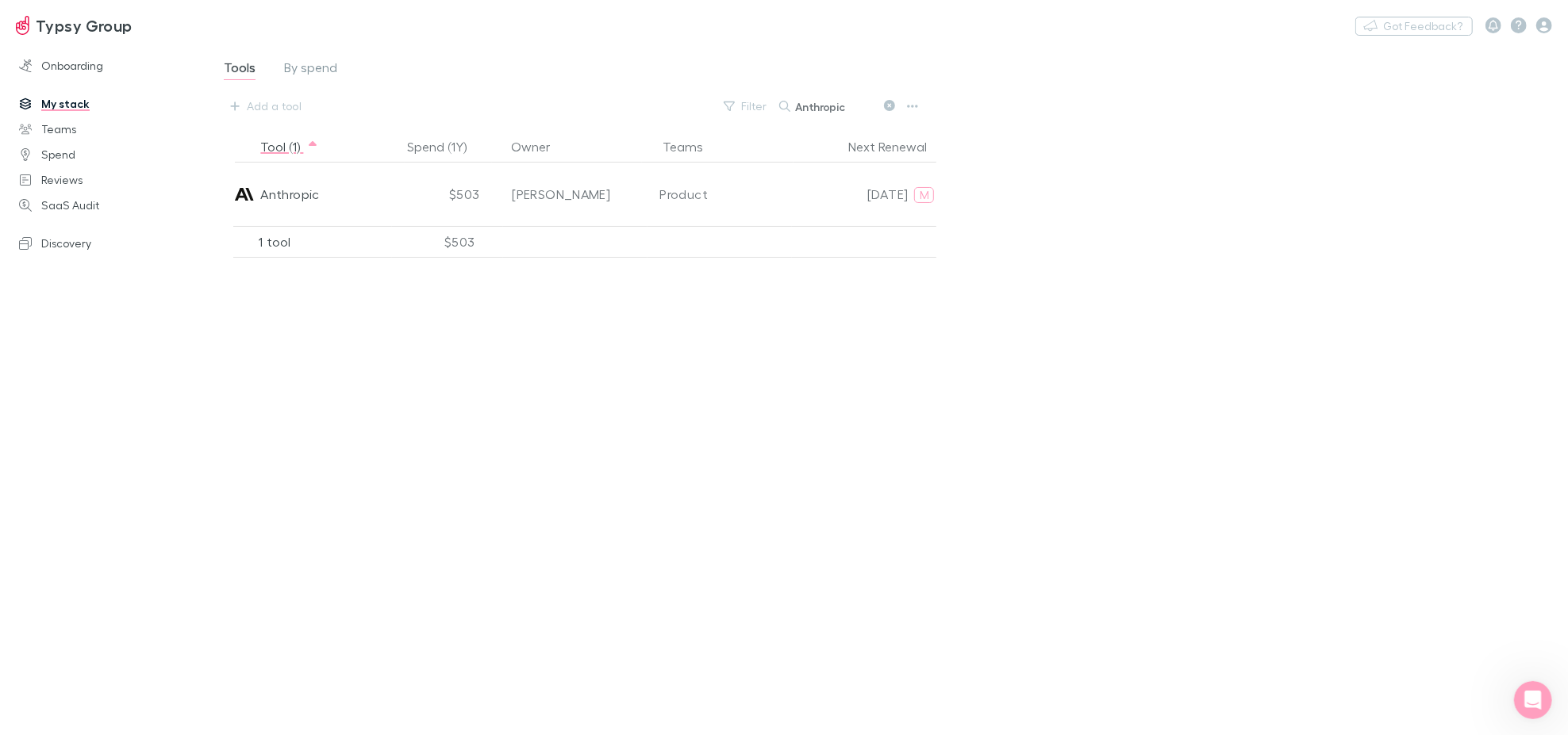
type input "Anthropic"
